Goal: Transaction & Acquisition: Purchase product/service

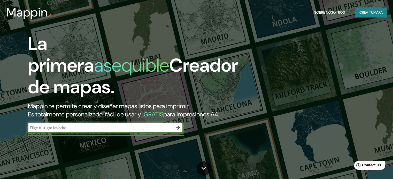
click at [108, 133] on div "​" at bounding box center [105, 128] width 155 height 10
type input "[GEOGRAPHIC_DATA]"
click at [179, 130] on icon "button" at bounding box center [178, 128] width 4 height 4
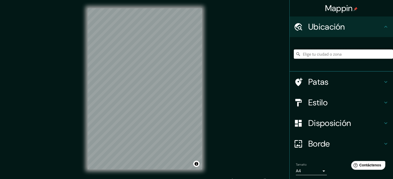
click at [335, 53] on input "Elige tu ciudad o zona" at bounding box center [343, 54] width 99 height 9
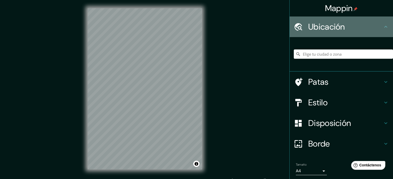
click at [346, 31] on h4 "Ubicación" at bounding box center [345, 27] width 74 height 10
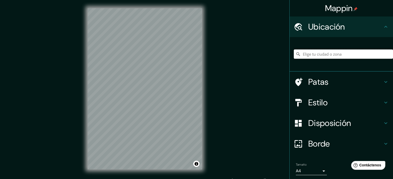
click at [341, 56] on input "Elige tu ciudad o zona" at bounding box center [343, 54] width 99 height 9
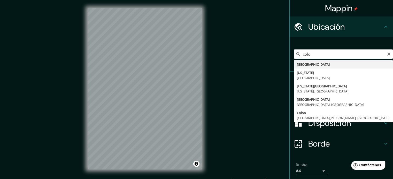
type input "[GEOGRAPHIC_DATA]"
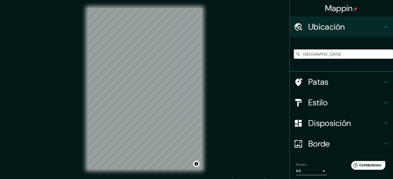
click at [336, 108] on div "Estilo" at bounding box center [340, 102] width 103 height 21
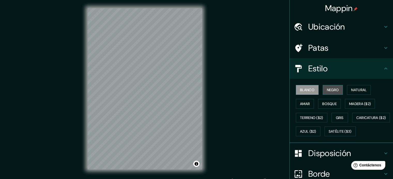
click at [327, 92] on font "Negro" at bounding box center [333, 90] width 12 height 5
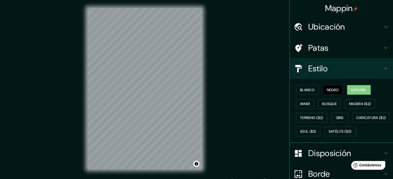
click at [351, 88] on font "Natural" at bounding box center [358, 90] width 15 height 5
click at [300, 103] on font "Amar" at bounding box center [305, 104] width 10 height 5
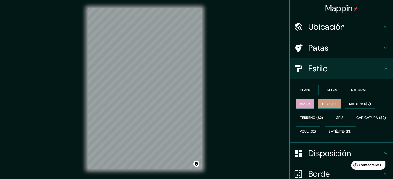
click at [322, 103] on font "Bosque" at bounding box center [329, 104] width 14 height 5
click at [349, 102] on font "Madera ($2)" at bounding box center [360, 104] width 22 height 5
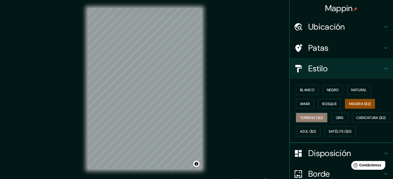
click at [312, 116] on font "Terreno ($2)" at bounding box center [311, 118] width 23 height 5
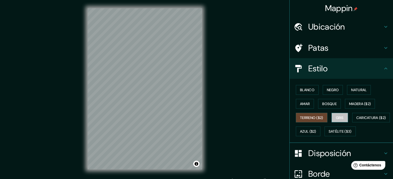
click at [338, 116] on font "Gris" at bounding box center [340, 118] width 8 height 5
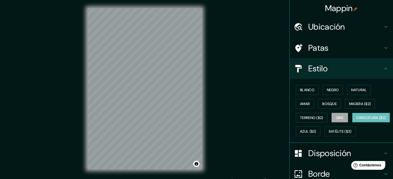
click at [356, 121] on font "Caricatura ($2)" at bounding box center [371, 118] width 30 height 7
click at [316, 132] on font "Azul ($2)" at bounding box center [308, 132] width 16 height 5
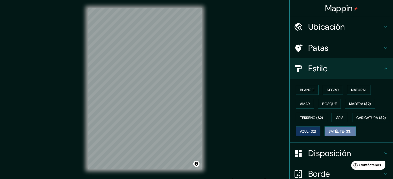
click at [328, 134] on font "Satélite ($3)" at bounding box center [339, 132] width 23 height 5
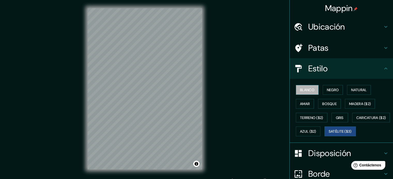
click at [307, 92] on font "Blanco" at bounding box center [307, 90] width 14 height 5
click at [329, 91] on font "Negro" at bounding box center [333, 90] width 12 height 5
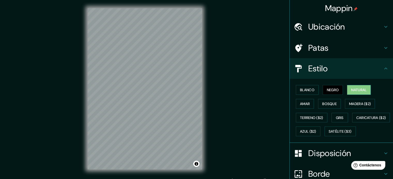
click at [351, 87] on font "Natural" at bounding box center [358, 90] width 15 height 7
click at [309, 90] on font "Blanco" at bounding box center [307, 90] width 14 height 5
click at [187, 173] on div "© Mapbox © OpenStreetMap Improve this map" at bounding box center [144, 89] width 131 height 178
click at [202, 118] on div "© Mapbox © OpenStreetMap Improve this map" at bounding box center [144, 89] width 131 height 178
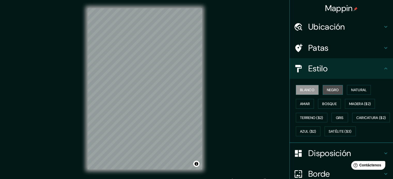
click at [329, 92] on font "Negro" at bounding box center [333, 90] width 12 height 5
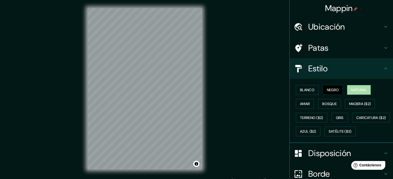
click at [365, 87] on button "Natural" at bounding box center [359, 90] width 24 height 10
click at [361, 74] on div "Estilo" at bounding box center [340, 68] width 103 height 21
click at [327, 89] on font "Negro" at bounding box center [333, 90] width 12 height 5
click at [313, 91] on button "Blanco" at bounding box center [307, 90] width 23 height 10
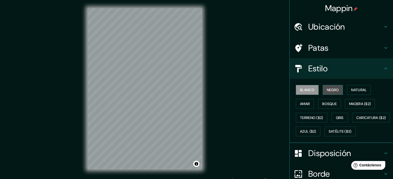
click at [339, 89] on button "Negro" at bounding box center [333, 90] width 20 height 10
click at [308, 92] on font "Blanco" at bounding box center [307, 90] width 14 height 5
click at [358, 88] on font "Natural" at bounding box center [358, 90] width 15 height 5
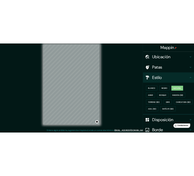
scroll to position [7, 0]
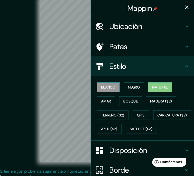
drag, startPoint x: 87, startPoint y: 88, endPoint x: 95, endPoint y: 87, distance: 8.4
click at [95, 87] on div "Blanco Negro Natural Amar Bosque Madera ($2) Terreno ($2) Gris Caricatura ($2) …" at bounding box center [142, 108] width 103 height 64
click at [185, 8] on icon "button" at bounding box center [187, 7] width 6 height 6
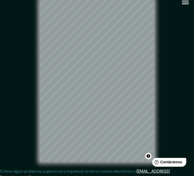
scroll to position [0, 0]
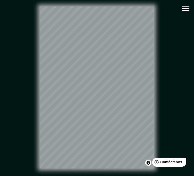
click at [186, 9] on icon "button" at bounding box center [185, 8] width 9 height 9
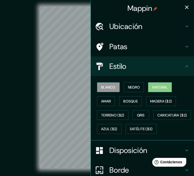
click at [102, 85] on font "Blanco" at bounding box center [108, 87] width 14 height 5
drag, startPoint x: 186, startPoint y: 9, endPoint x: 183, endPoint y: 9, distance: 2.6
click at [185, 9] on icon "button" at bounding box center [187, 7] width 6 height 6
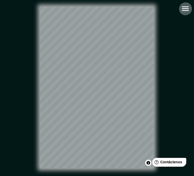
click at [184, 6] on icon "button" at bounding box center [185, 8] width 9 height 9
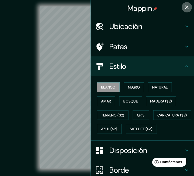
click at [185, 7] on icon "button" at bounding box center [187, 7] width 4 height 4
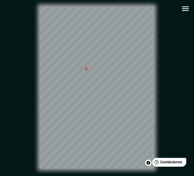
click at [187, 7] on icon "button" at bounding box center [185, 8] width 7 height 5
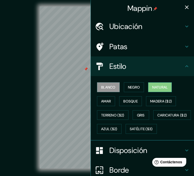
click at [160, 89] on font "Natural" at bounding box center [159, 87] width 15 height 7
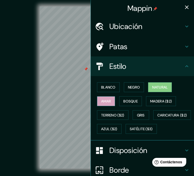
click at [105, 100] on font "Amar" at bounding box center [106, 101] width 10 height 5
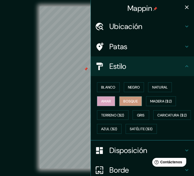
click at [124, 98] on font "Bosque" at bounding box center [130, 101] width 14 height 7
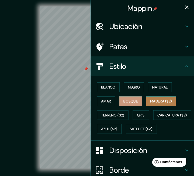
click at [146, 100] on button "Madera ($2)" at bounding box center [161, 101] width 30 height 10
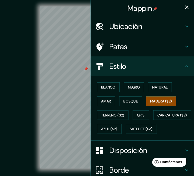
click at [184, 9] on icon "button" at bounding box center [187, 7] width 6 height 6
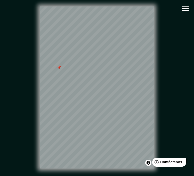
click at [180, 8] on button "button" at bounding box center [185, 8] width 13 height 13
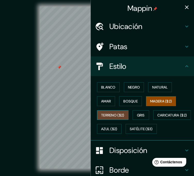
click at [115, 115] on font "Terreno ($2)" at bounding box center [112, 115] width 23 height 5
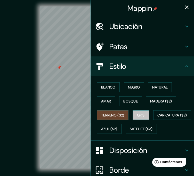
click at [133, 114] on button "Gris" at bounding box center [141, 115] width 17 height 10
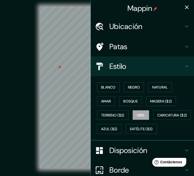
click at [184, 5] on icon "button" at bounding box center [187, 7] width 6 height 6
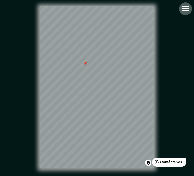
click at [182, 11] on icon "button" at bounding box center [185, 8] width 9 height 9
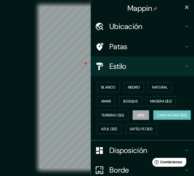
click at [158, 117] on font "Caricatura ($2)" at bounding box center [173, 115] width 30 height 5
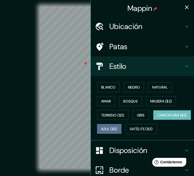
click at [117, 131] on font "Azul ($2)" at bounding box center [109, 128] width 16 height 7
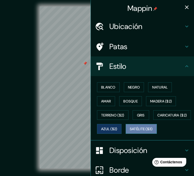
click at [130, 131] on font "Satélite ($3)" at bounding box center [141, 129] width 23 height 5
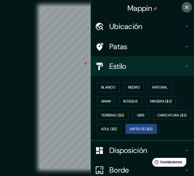
click at [184, 8] on icon "button" at bounding box center [187, 7] width 6 height 6
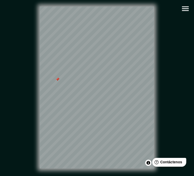
click at [186, 1] on div "© Mapbox © OpenStreetMap Improve this map © Maxar" at bounding box center [97, 87] width 191 height 175
click at [183, 9] on icon "button" at bounding box center [185, 8] width 9 height 9
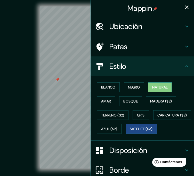
click at [152, 86] on font "Natural" at bounding box center [159, 87] width 15 height 5
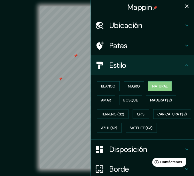
scroll to position [0, 0]
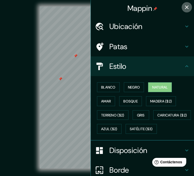
drag, startPoint x: 184, startPoint y: 4, endPoint x: 175, endPoint y: 6, distance: 9.3
click at [184, 4] on icon "button" at bounding box center [187, 7] width 6 height 6
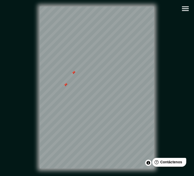
click at [74, 75] on div at bounding box center [74, 72] width 4 height 4
click at [67, 87] on div at bounding box center [69, 85] width 4 height 4
click at [70, 87] on div at bounding box center [71, 85] width 4 height 4
click at [66, 87] on div at bounding box center [66, 85] width 4 height 4
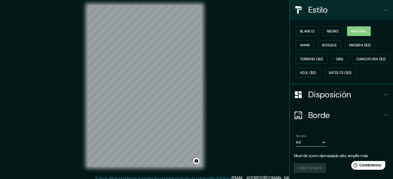
scroll to position [7, 0]
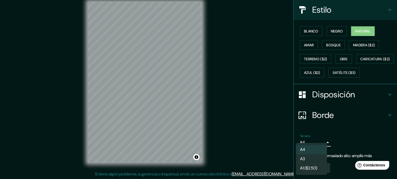
click at [320, 144] on body "Mappin Ubicación Colombia Patas Estilo Blanco Negro Natural [PERSON_NAME] ($2) …" at bounding box center [198, 82] width 397 height 179
click at [311, 151] on li "A4" at bounding box center [311, 150] width 31 height 10
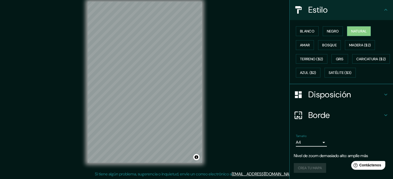
click at [311, 168] on div "Crea tu mapa" at bounding box center [341, 168] width 95 height 10
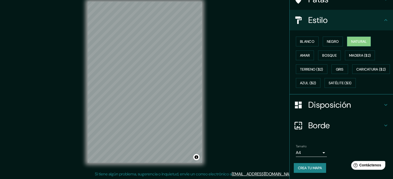
scroll to position [71, 0]
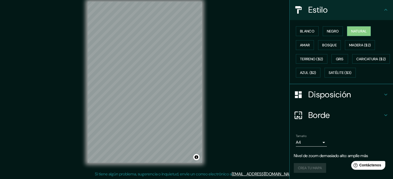
click at [311, 169] on div "Crea tu mapa" at bounding box center [341, 168] width 95 height 10
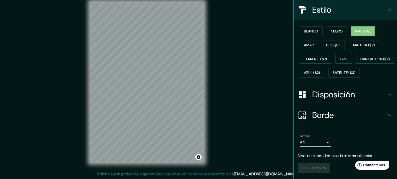
click at [303, 142] on body "Mappin Ubicación Colombia Patas Estilo Blanco Negro Natural [PERSON_NAME] ($2) …" at bounding box center [198, 82] width 397 height 179
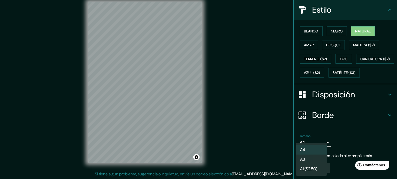
click at [304, 157] on font "A3" at bounding box center [302, 159] width 5 height 6
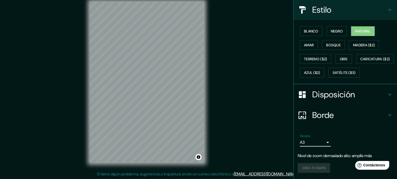
click at [312, 143] on body "Mappin Ubicación Colombia Patas Estilo Blanco Negro Natural [PERSON_NAME] ($2) …" at bounding box center [198, 82] width 397 height 179
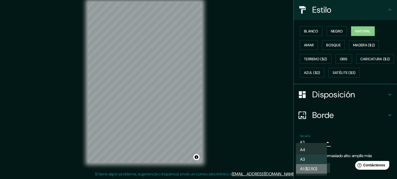
click at [304, 170] on font "A1 ($2.50)" at bounding box center [308, 169] width 17 height 5
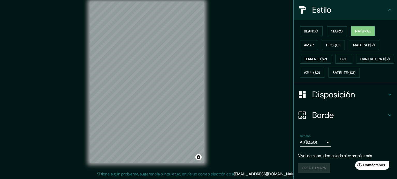
click at [314, 145] on body "Mappin Ubicación Colombia Patas Estilo Blanco Negro Natural [PERSON_NAME] ($2) …" at bounding box center [198, 82] width 397 height 179
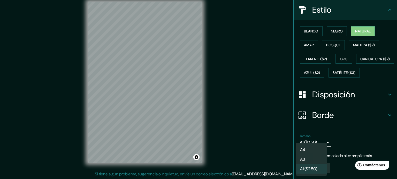
click at [308, 147] on li "A4" at bounding box center [311, 150] width 31 height 10
type input "single"
